Goal: Download file/media

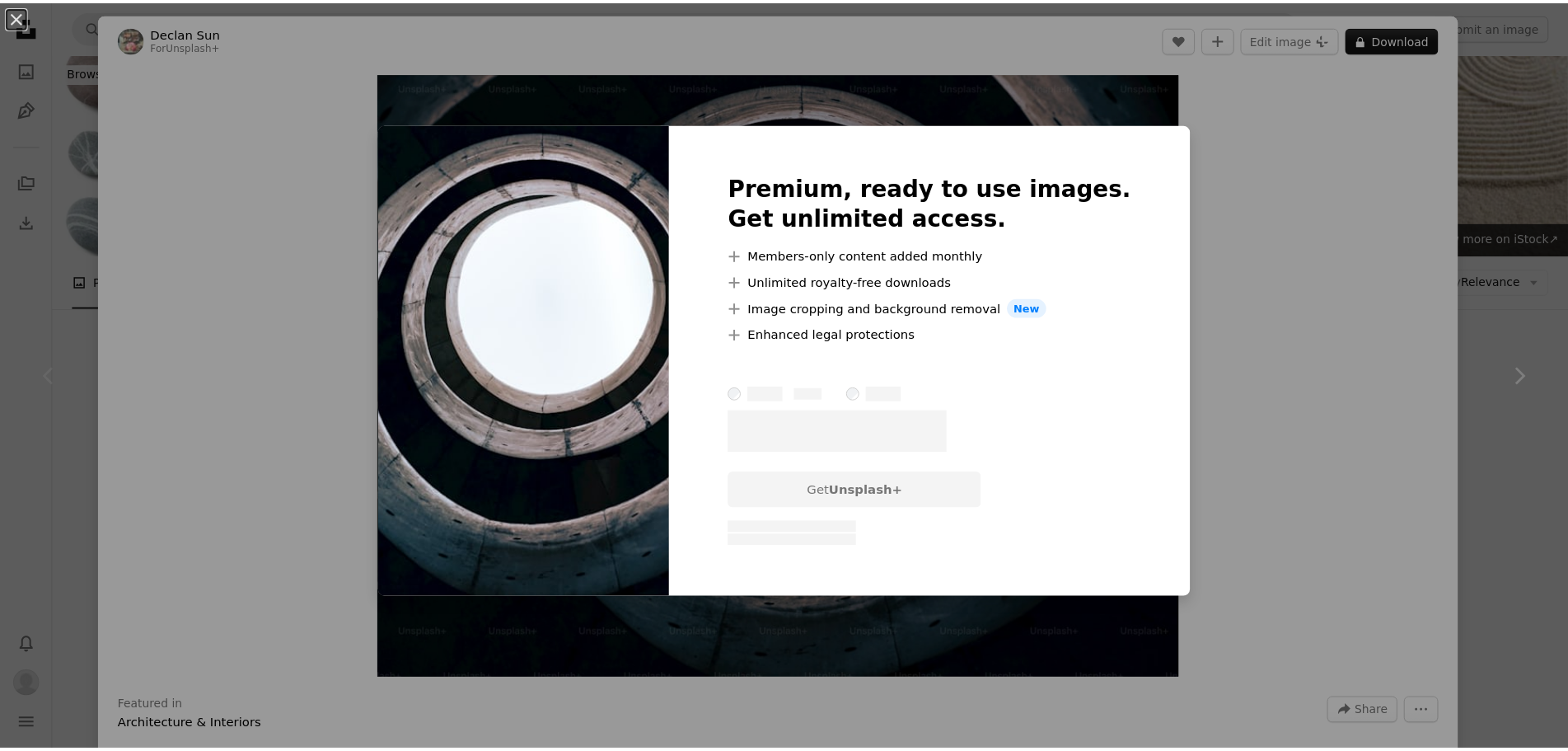
scroll to position [329, 0]
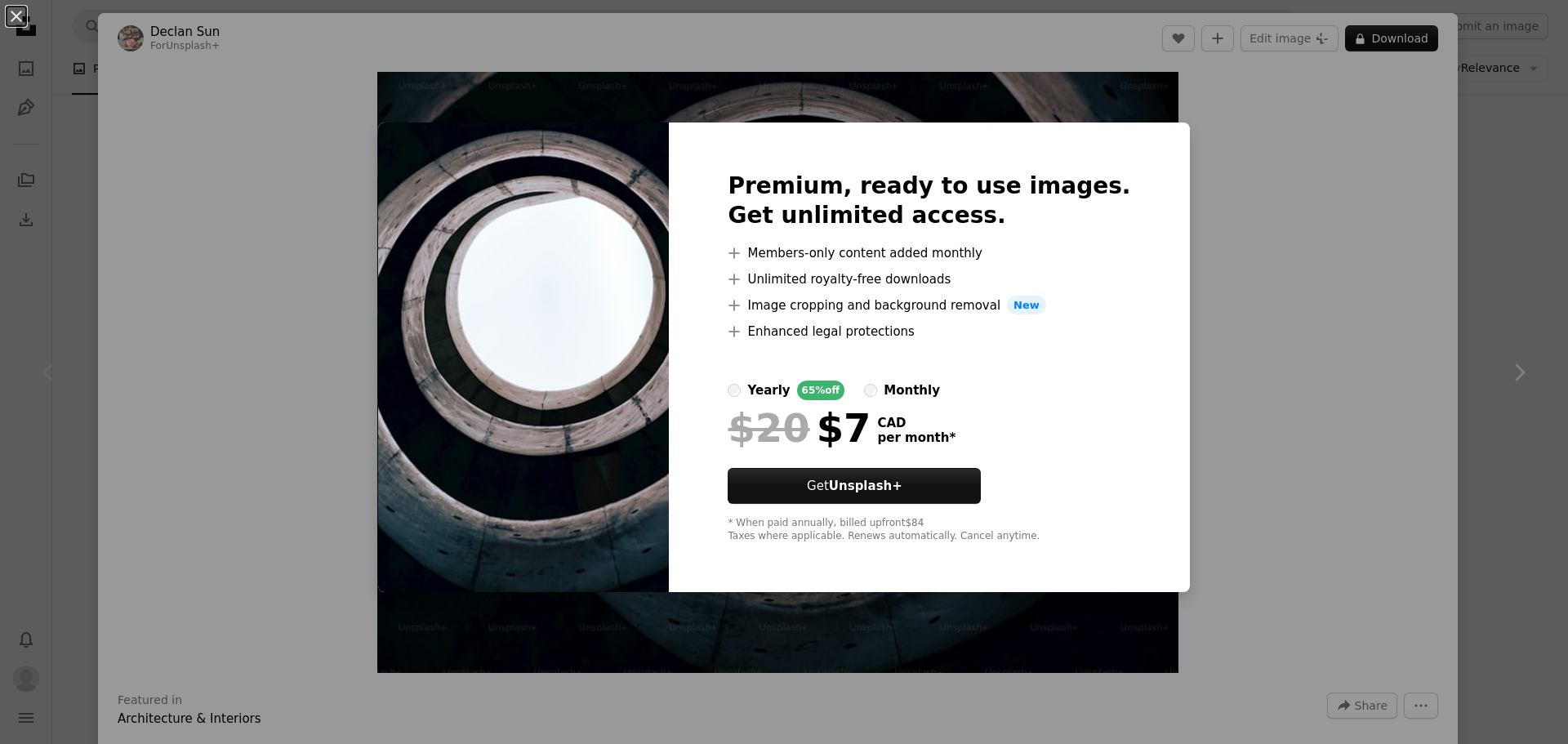
click at [1287, 254] on div "An X shape Premium, ready to use images. Get unlimited access. A plus sign Memb…" at bounding box center [784, 372] width 1568 height 744
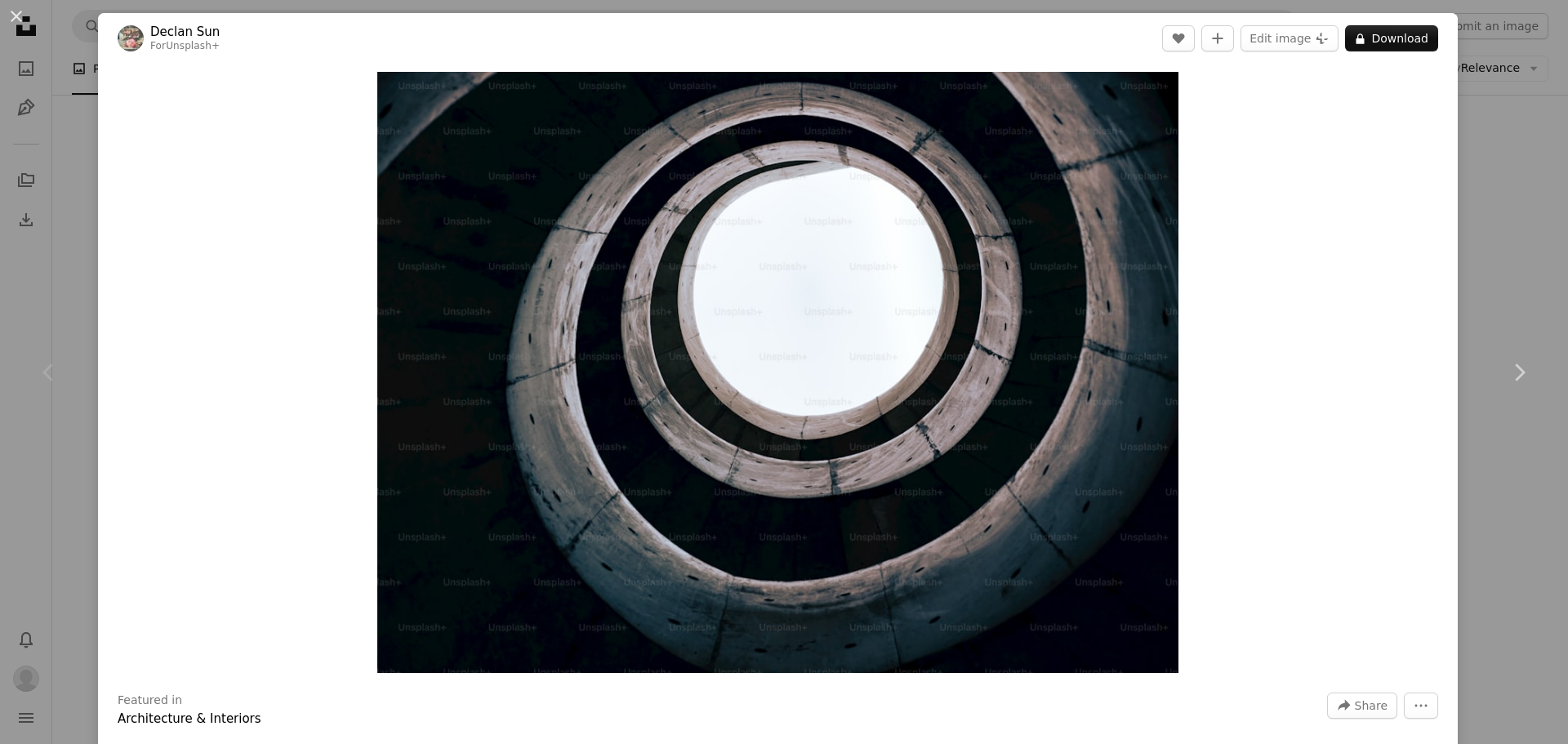
click at [1528, 135] on div "An X shape Chevron left Chevron right Declan Sun For Unsplash+ A heart A plus s…" at bounding box center [784, 372] width 1568 height 744
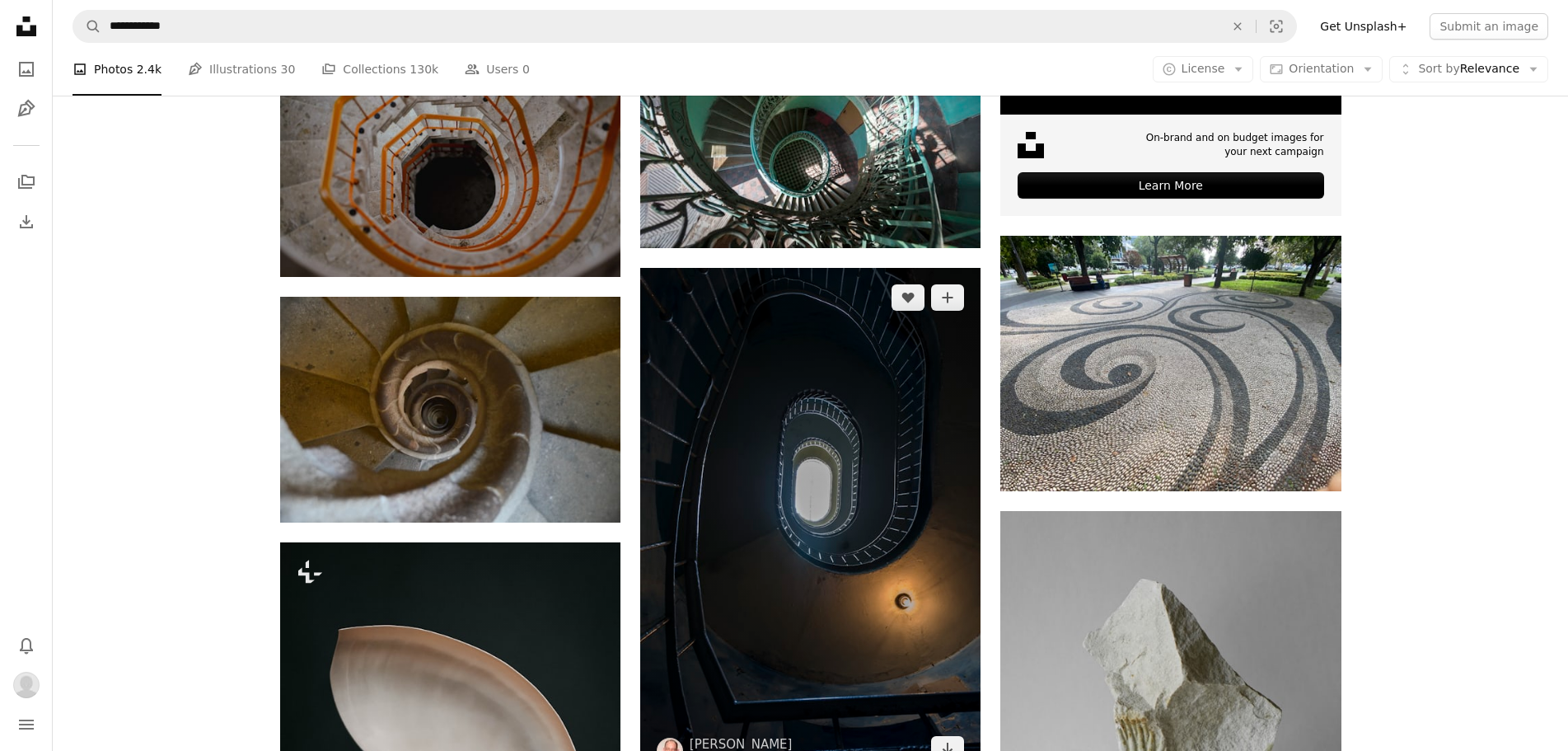
scroll to position [741, 0]
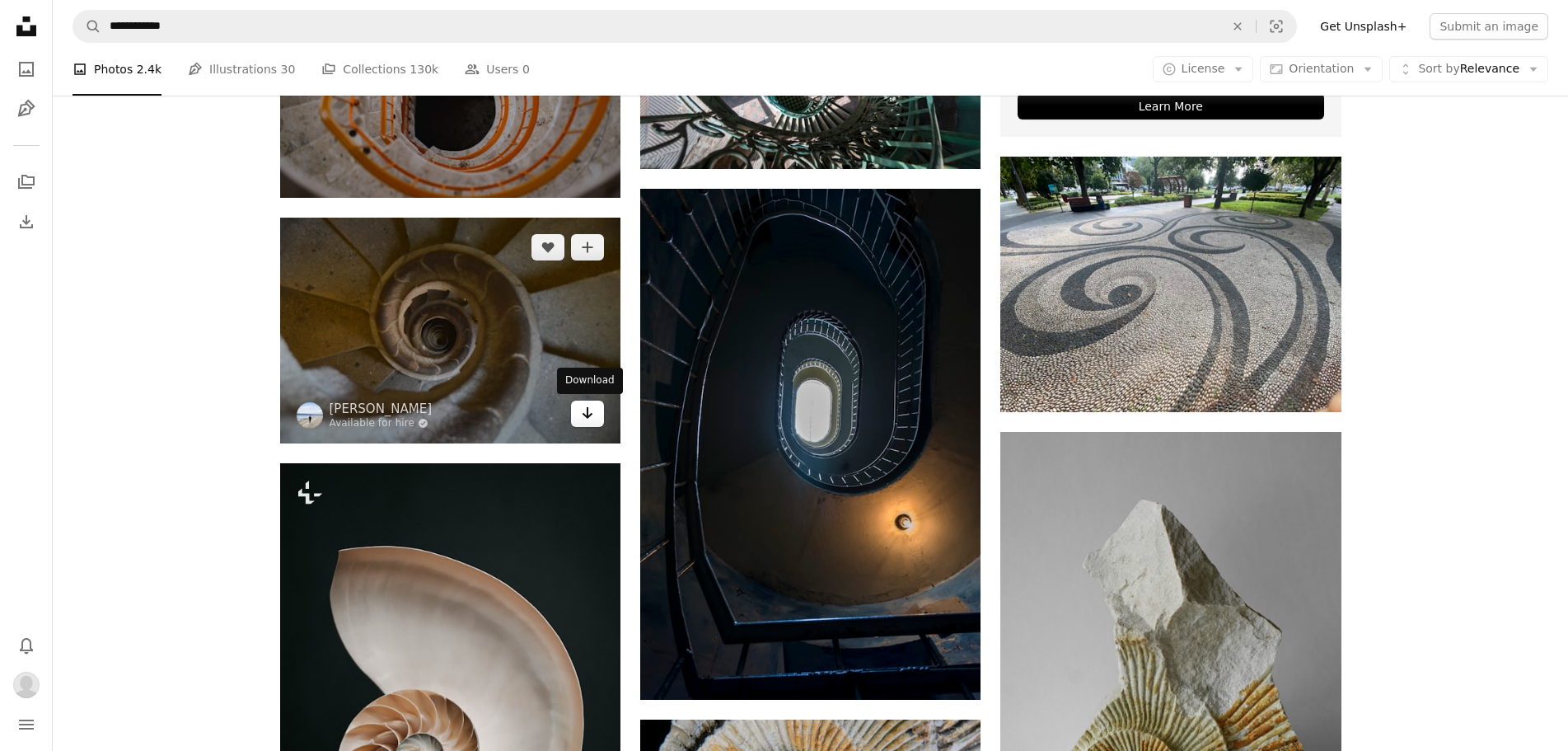
click at [585, 416] on icon "Download" at bounding box center [588, 412] width 11 height 11
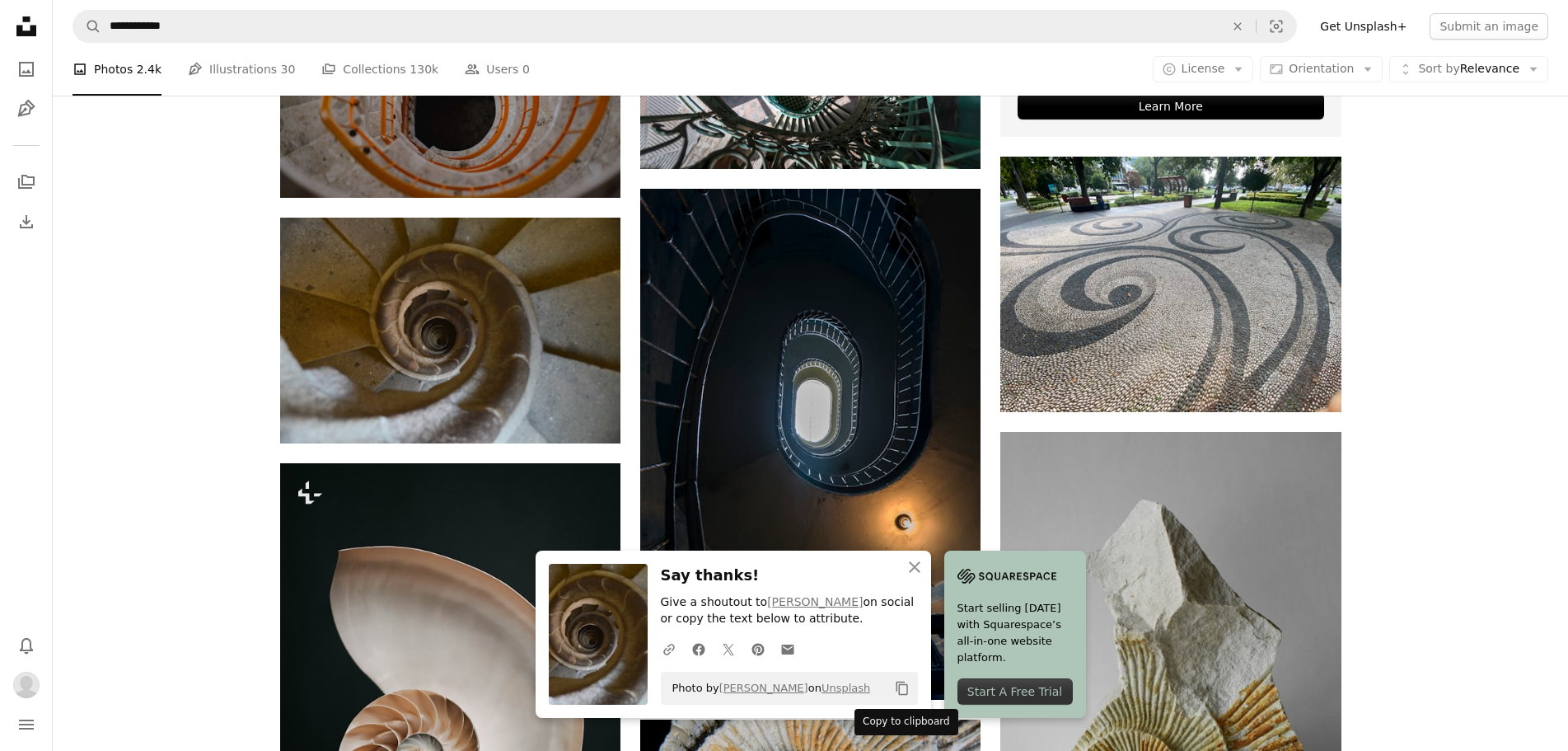
click at [905, 686] on icon "Copy content" at bounding box center [902, 688] width 15 height 15
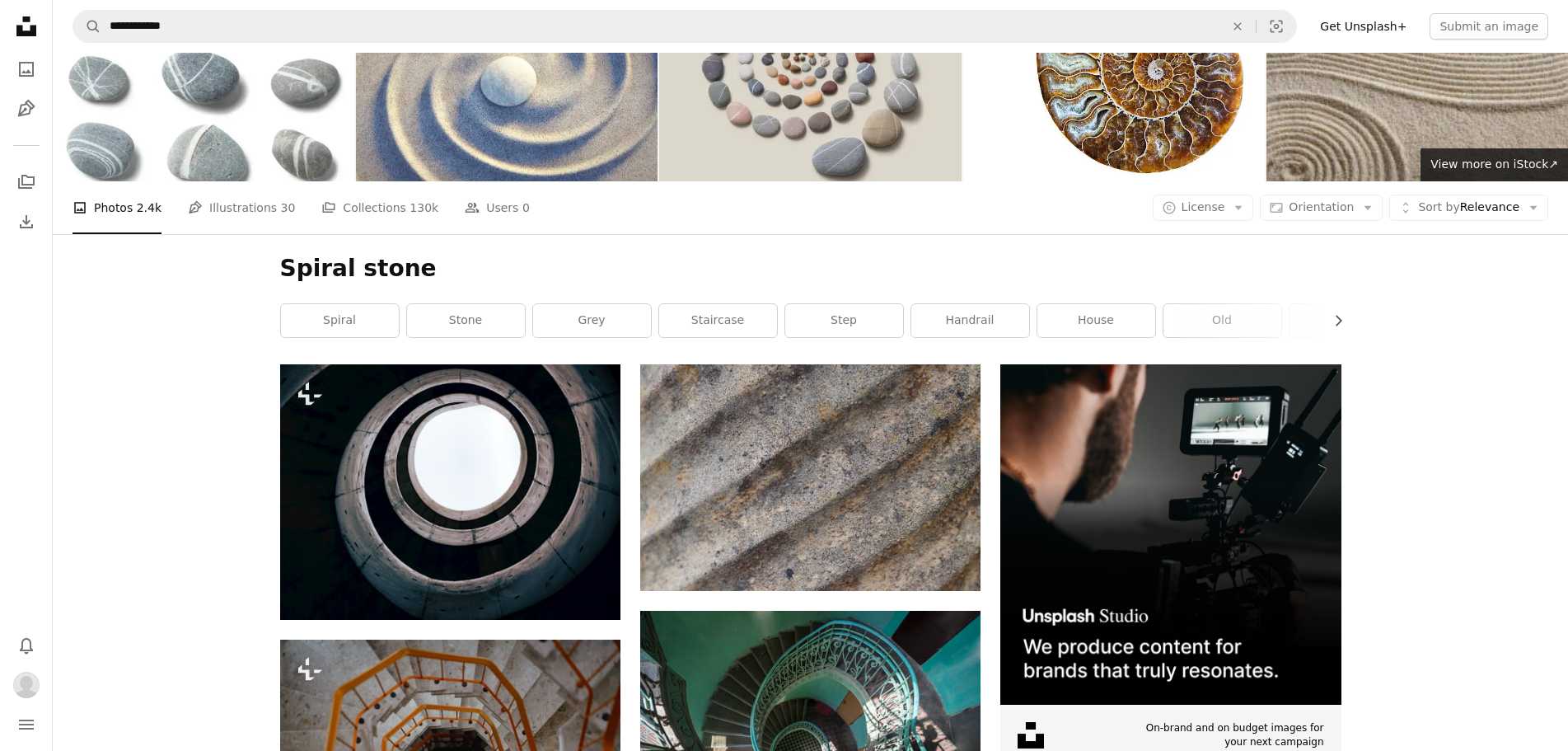
scroll to position [0, 0]
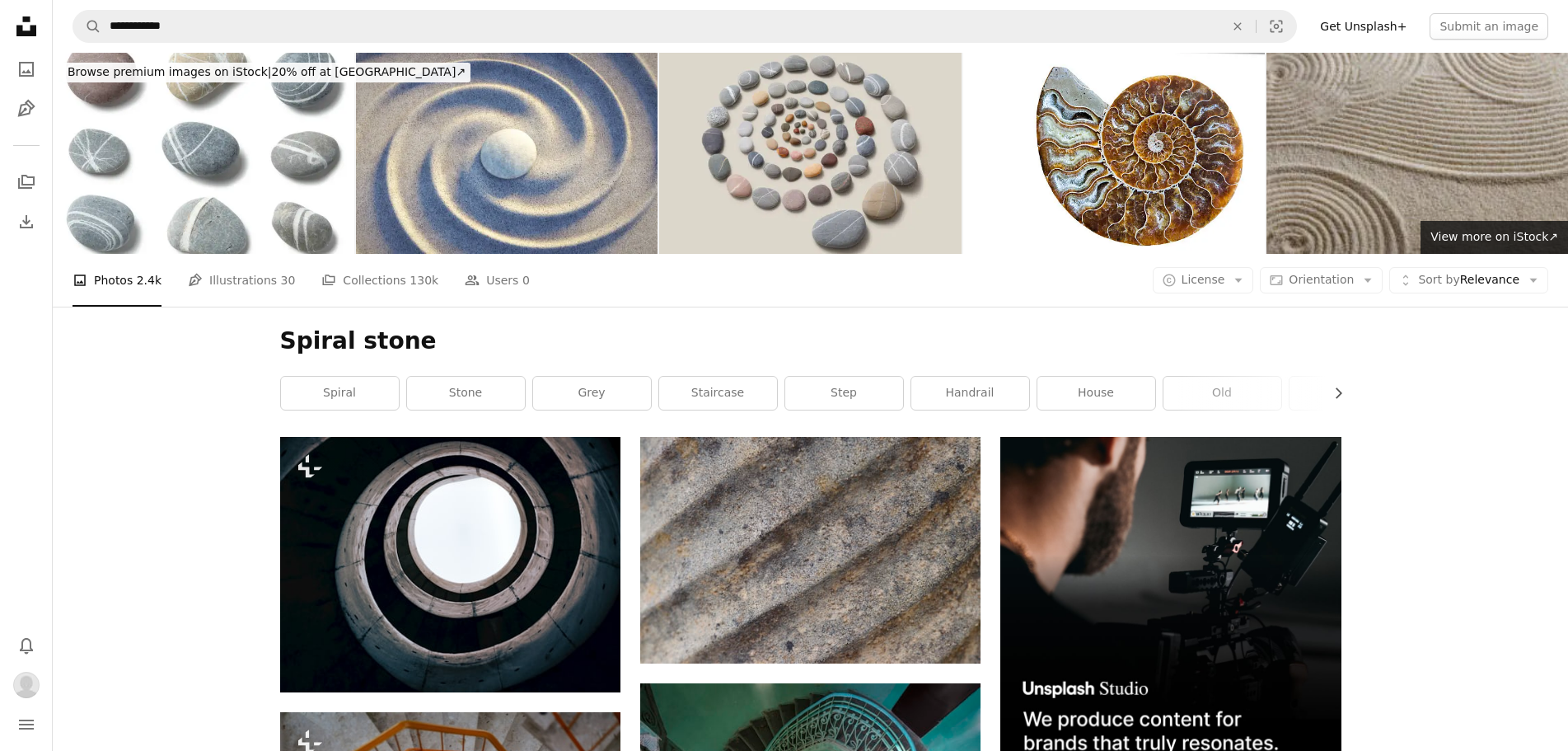
click at [1430, 161] on img at bounding box center [1417, 153] width 302 height 201
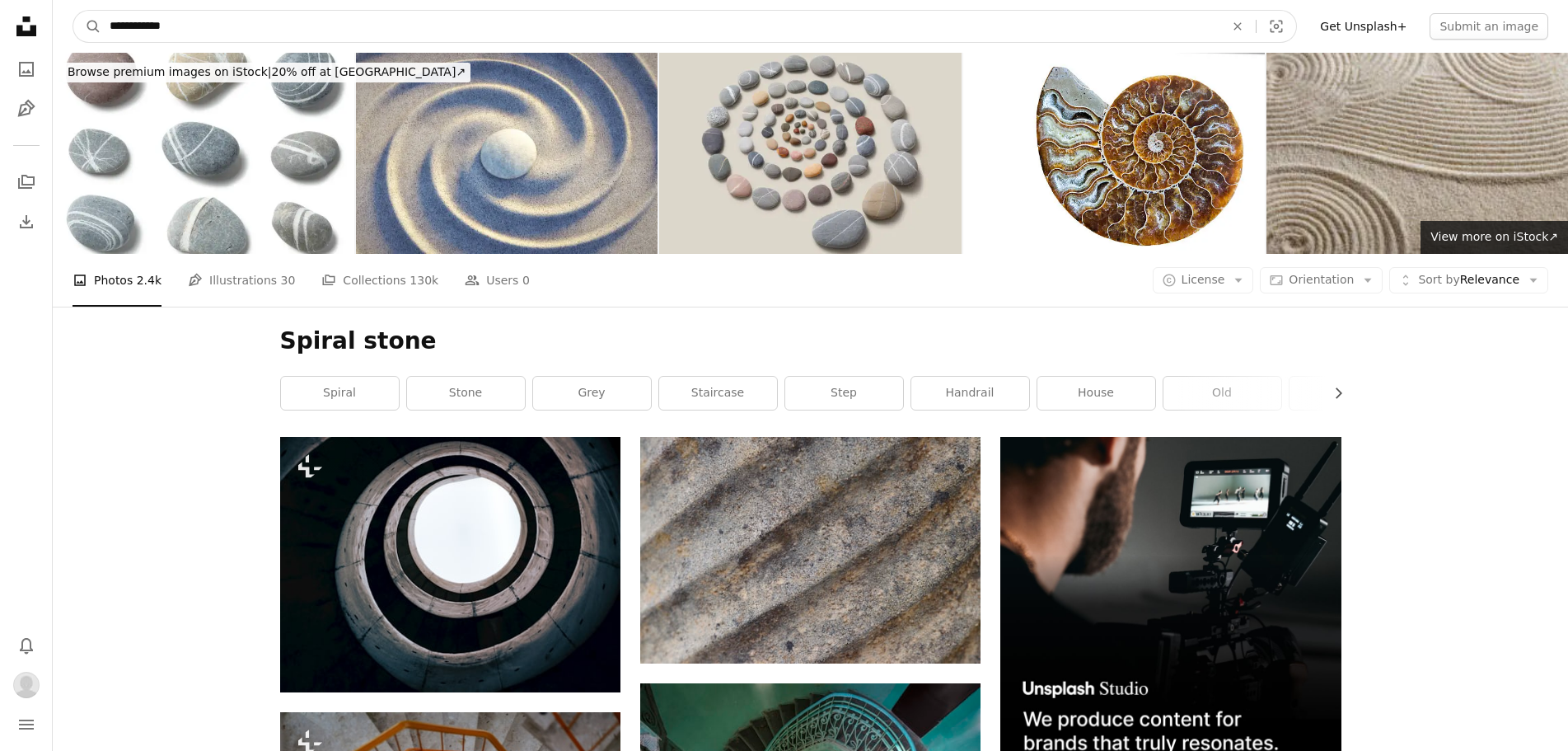
click at [400, 21] on input "**********" at bounding box center [660, 26] width 1118 height 32
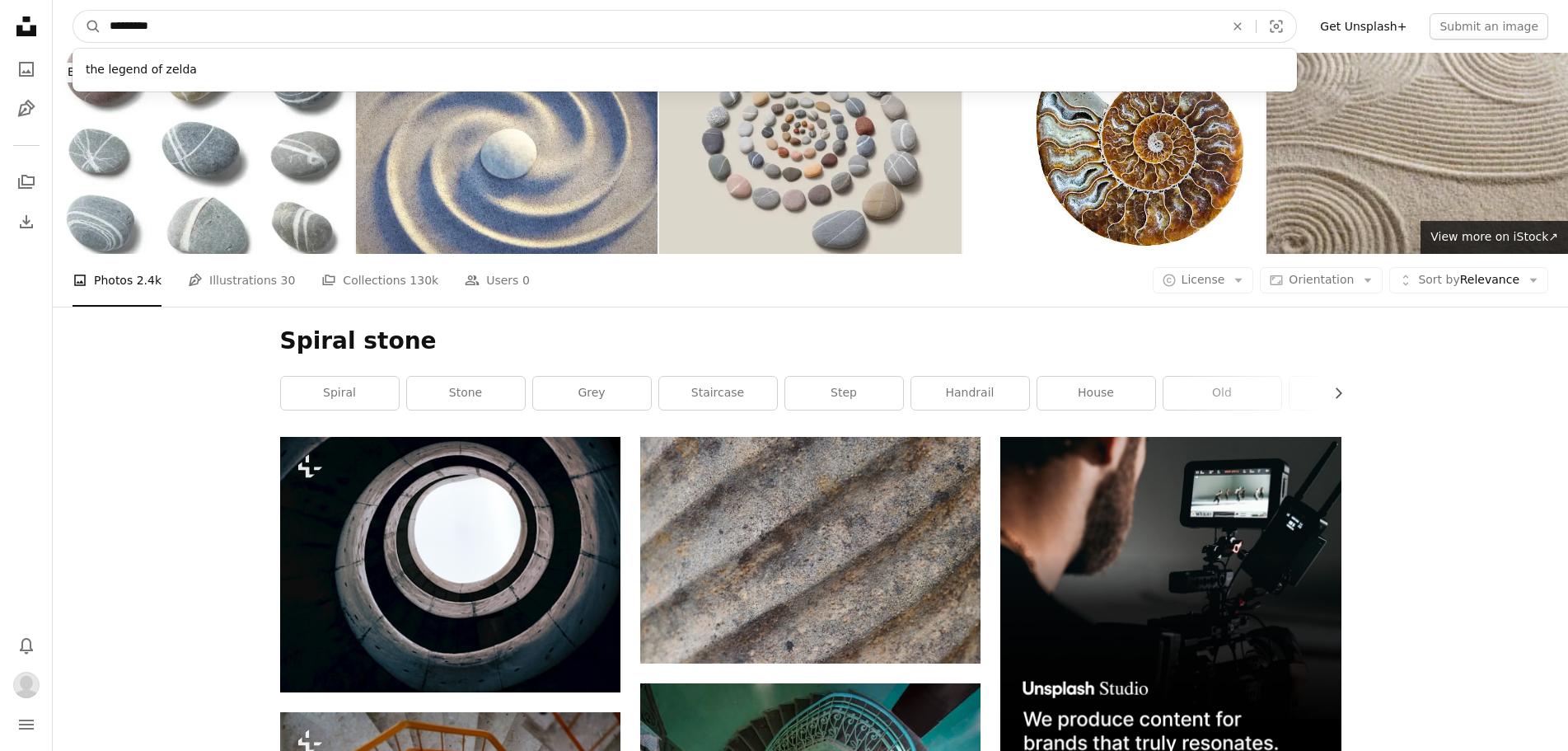
type input "**********"
click button "A magnifying glass" at bounding box center [87, 26] width 28 height 32
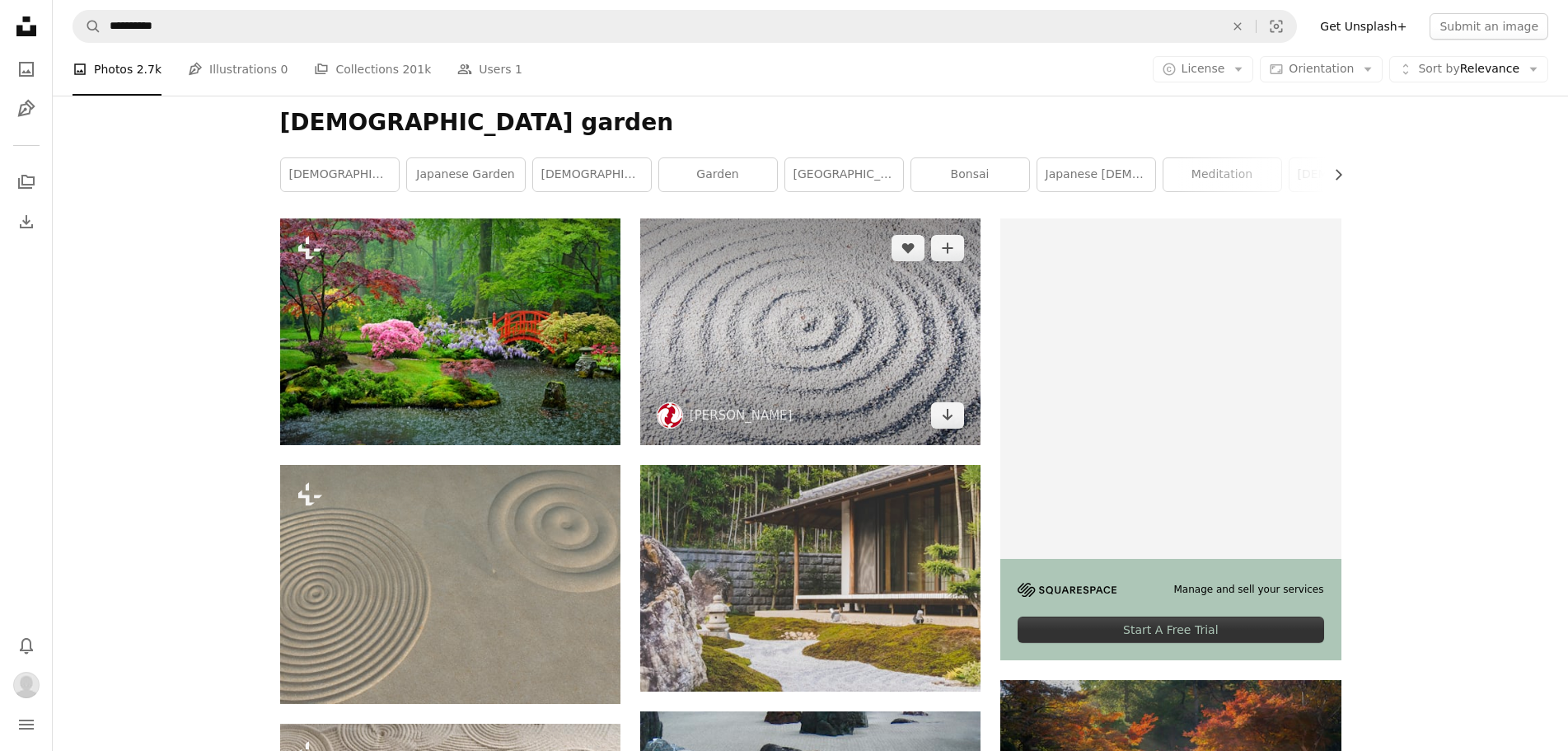
scroll to position [247, 0]
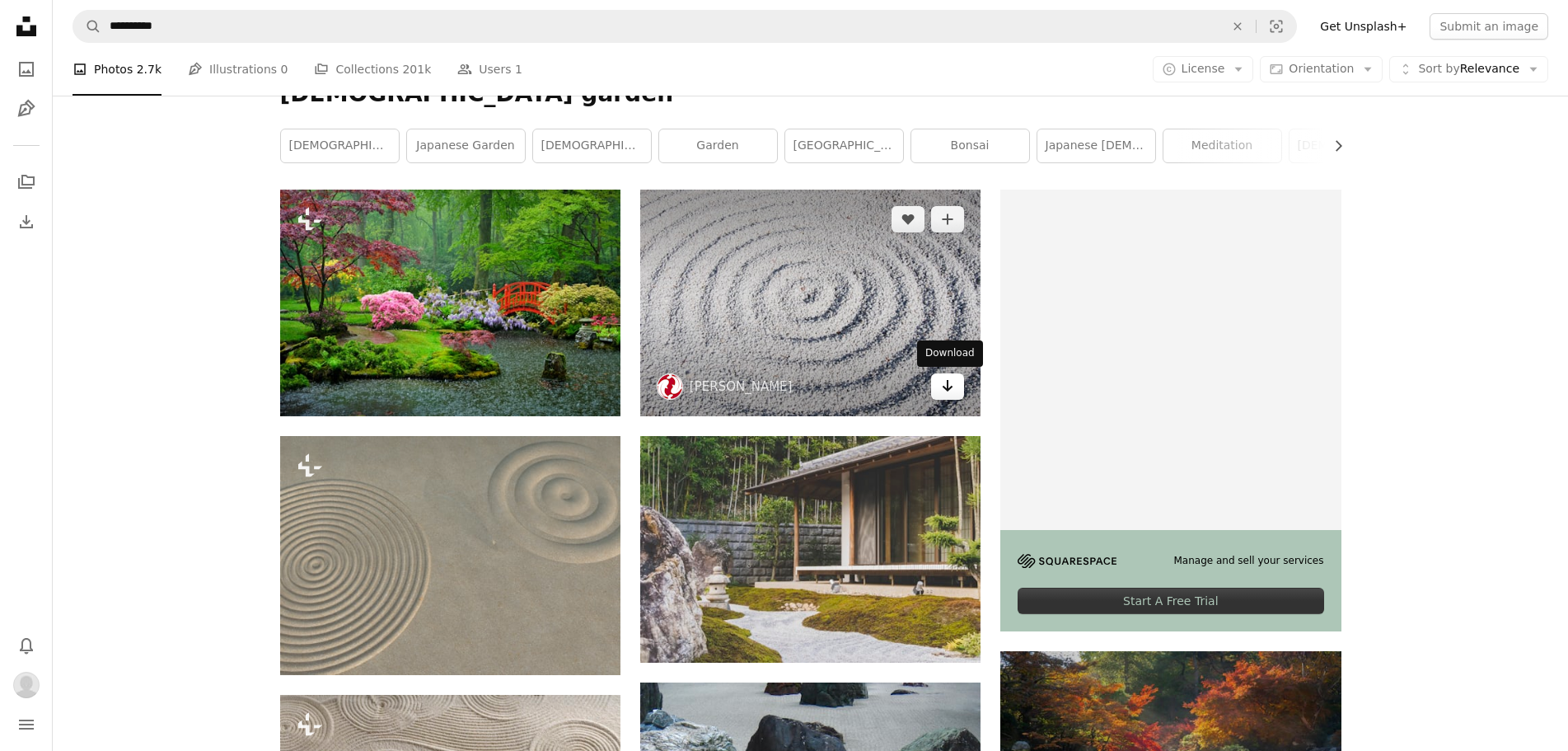
click at [935, 390] on link "Arrow pointing down" at bounding box center [947, 387] width 33 height 26
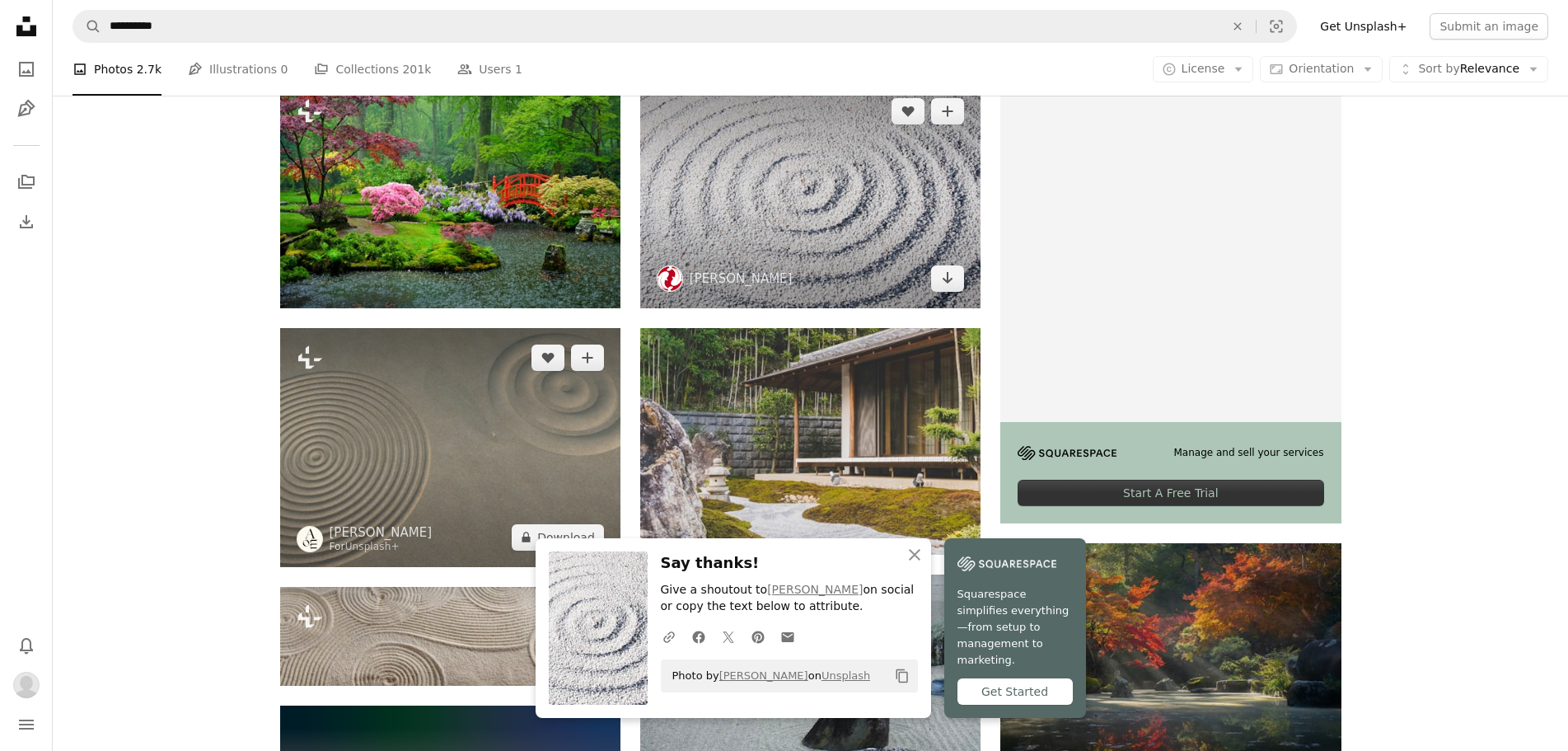
scroll to position [577, 0]
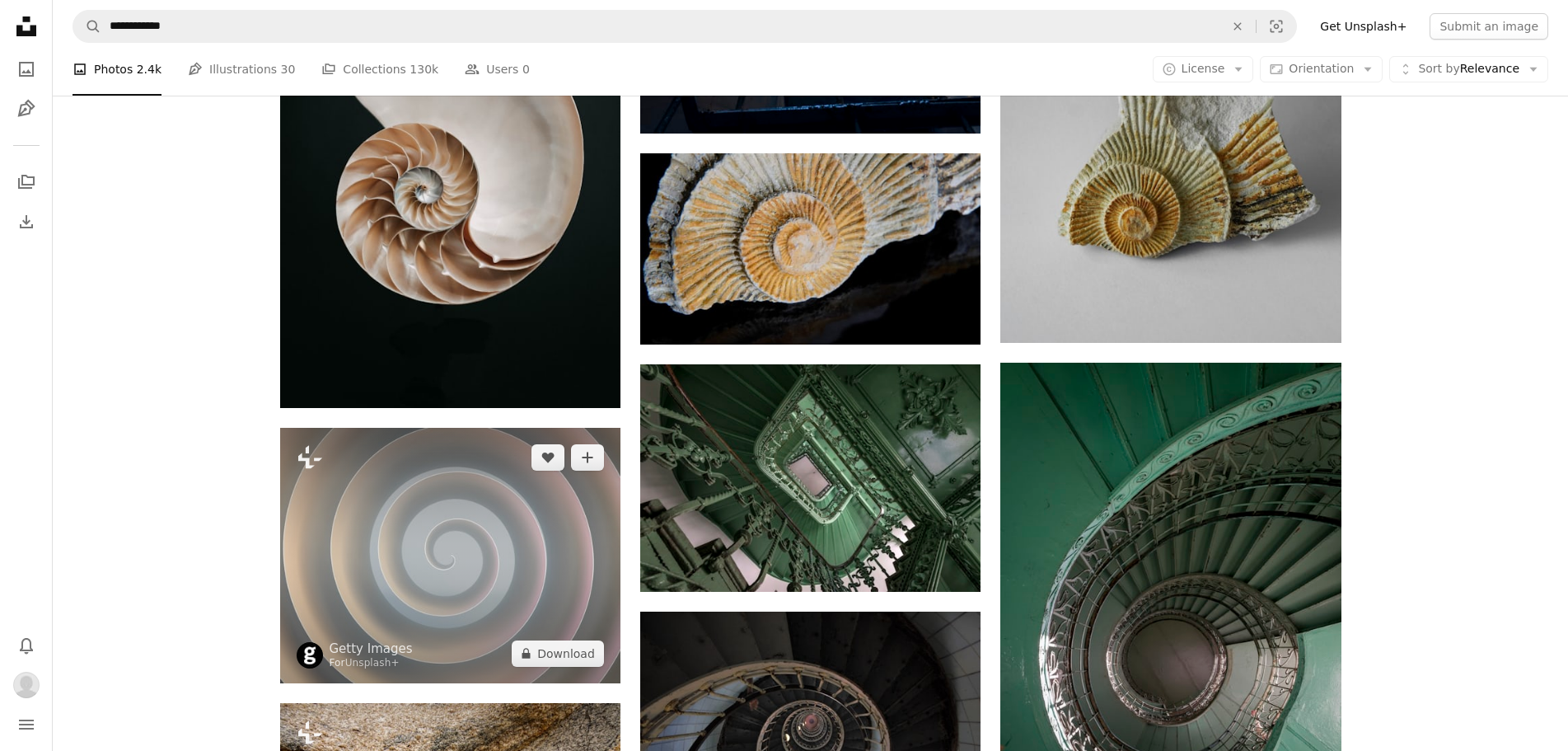
scroll to position [1401, 0]
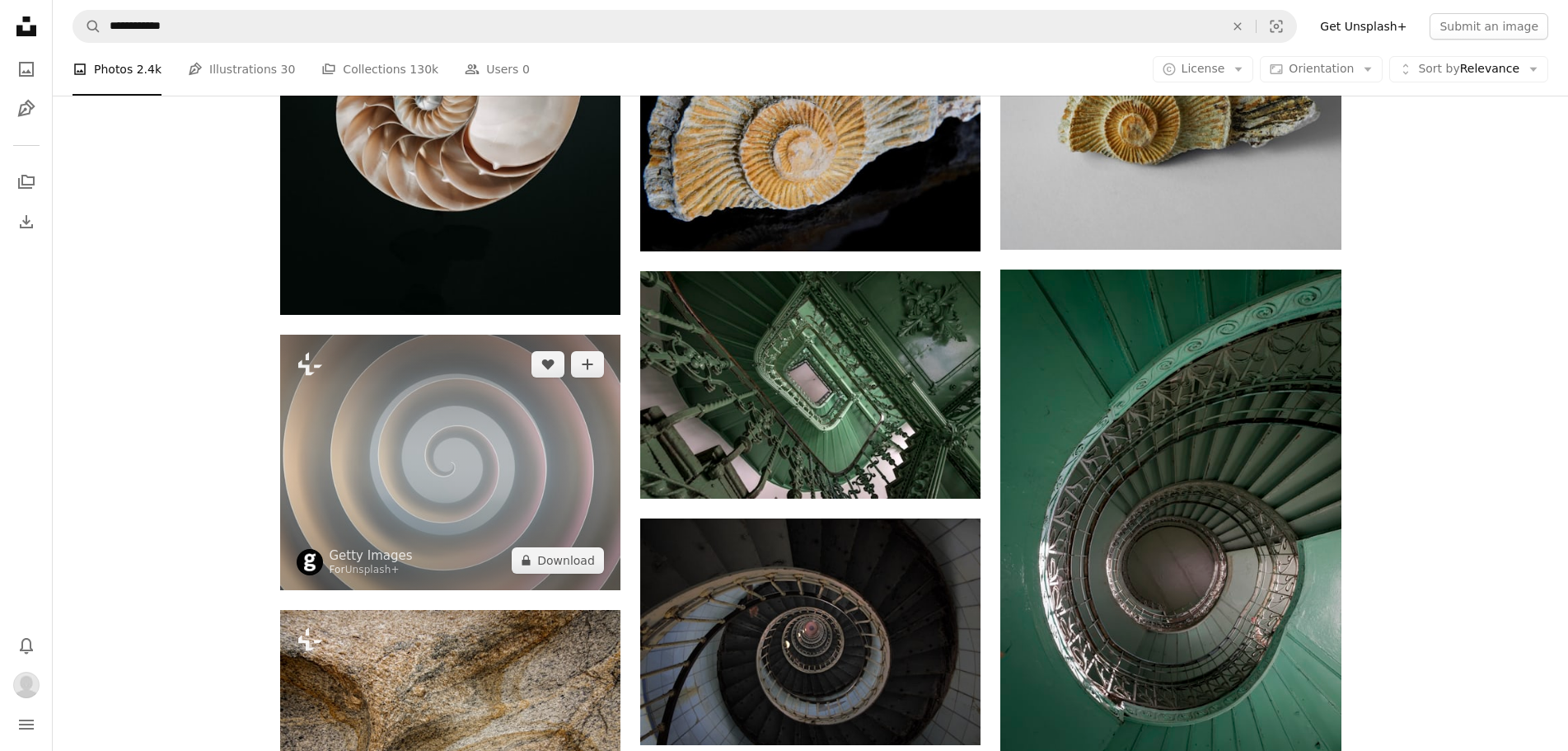
click at [494, 501] on img at bounding box center [450, 462] width 341 height 255
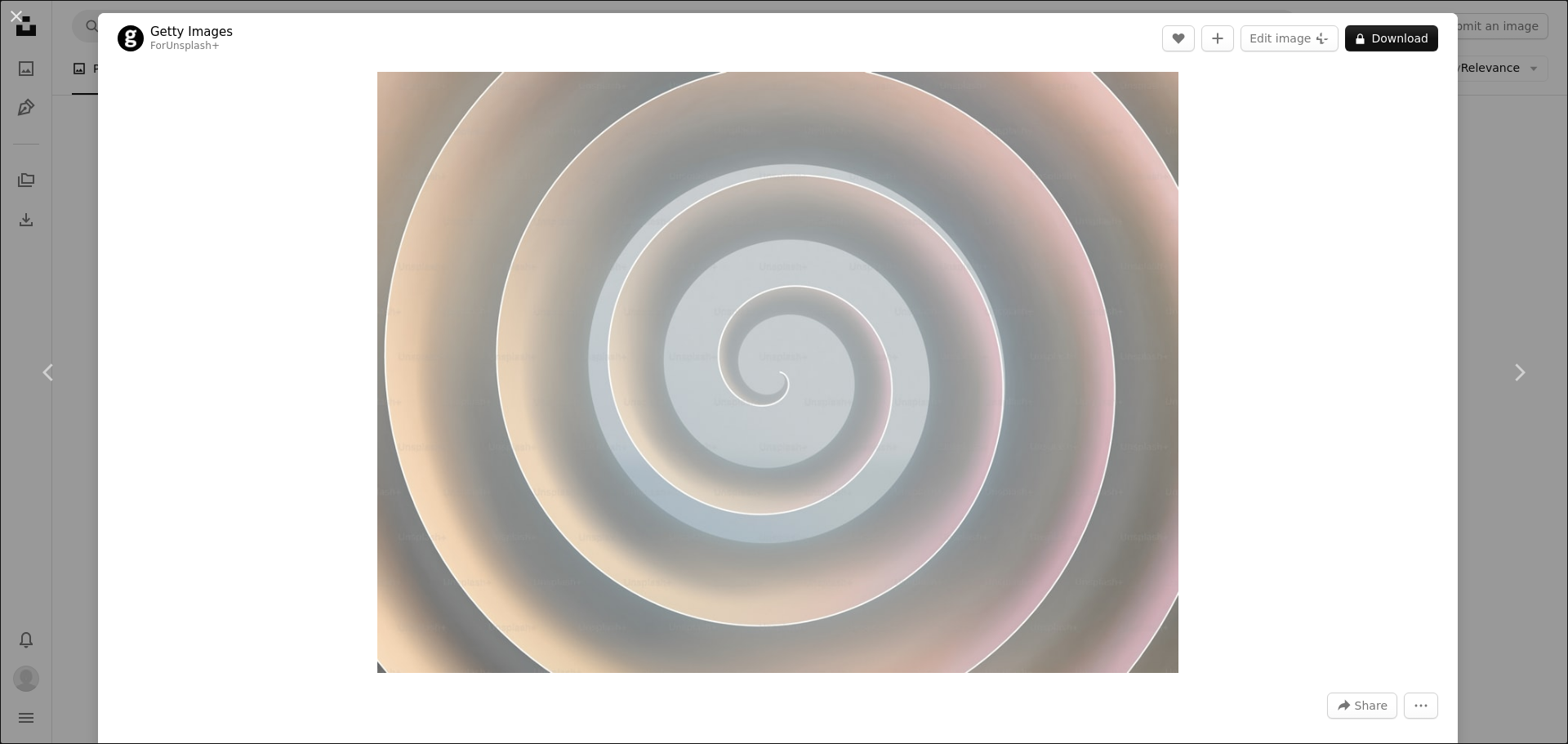
click at [56, 68] on div "An X shape Chevron left Chevron right Getty Images For Unsplash+ A heart A plus…" at bounding box center [784, 372] width 1568 height 744
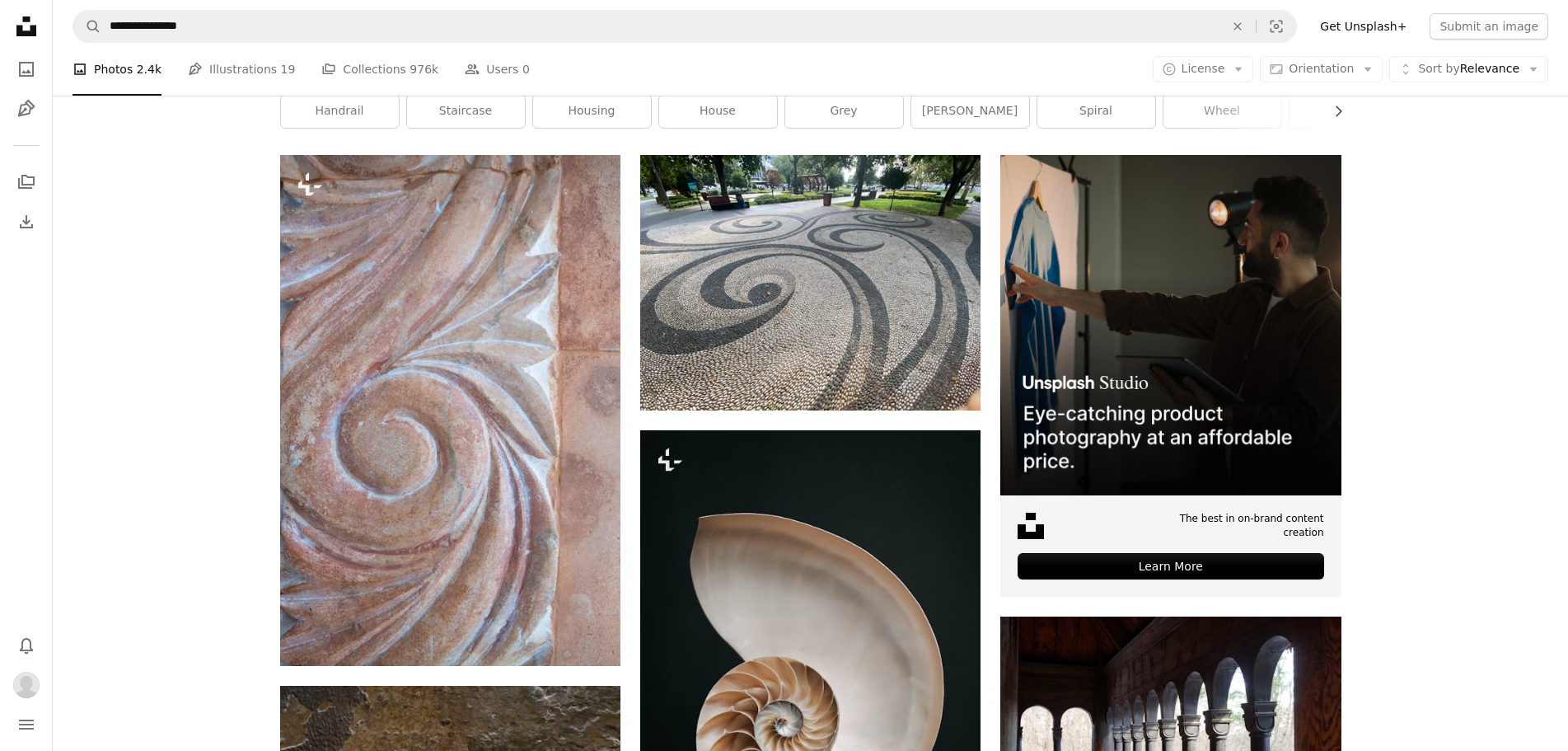
scroll to position [165, 0]
